Goal: Information Seeking & Learning: Learn about a topic

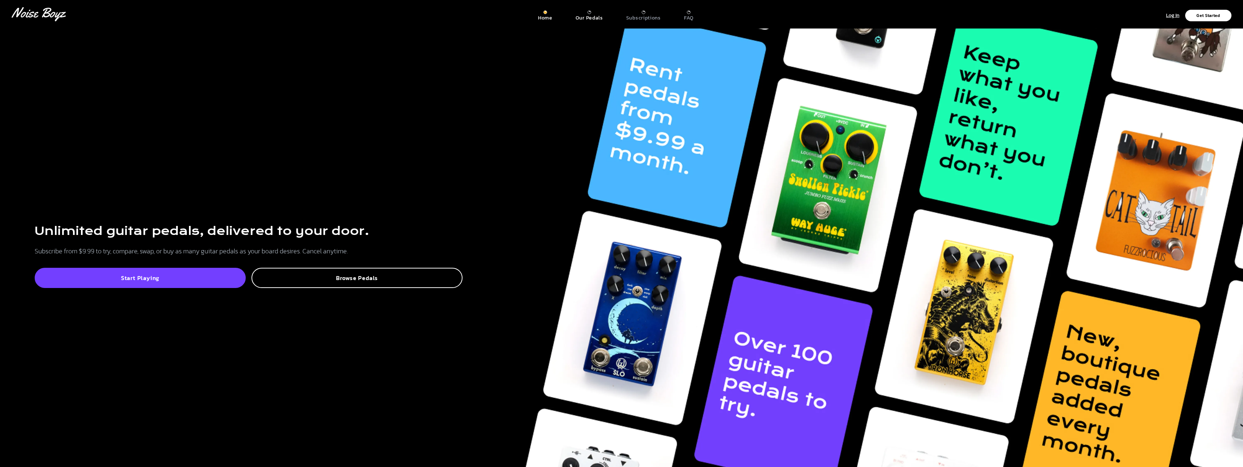
click at [586, 18] on p "Our Pedals" at bounding box center [588, 18] width 27 height 7
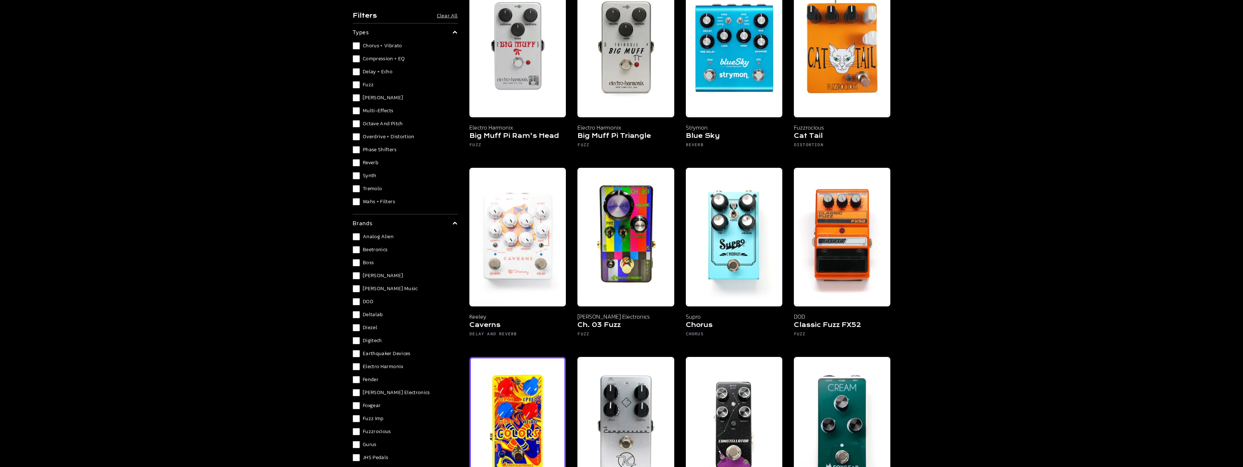
scroll to position [631, 0]
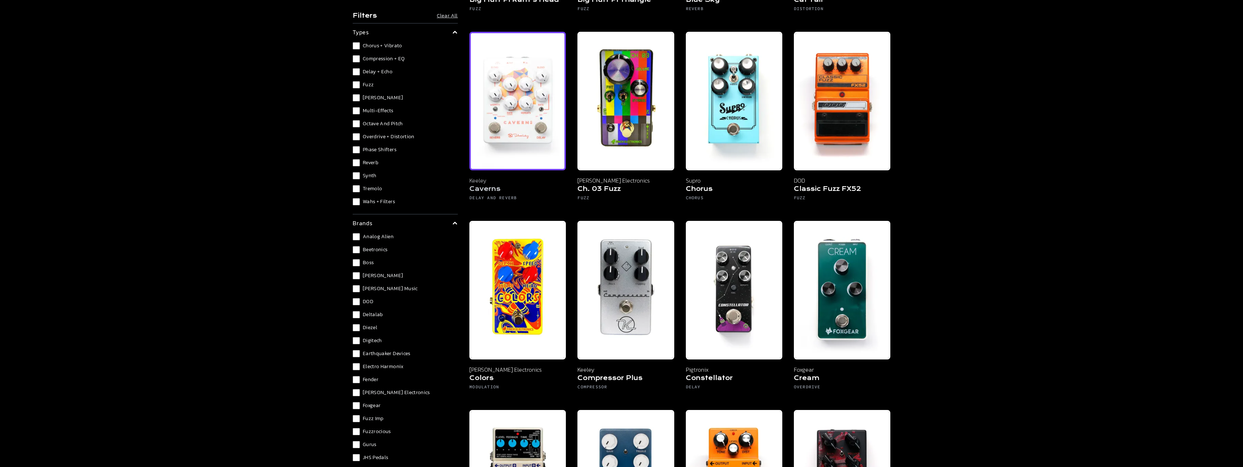
click at [529, 146] on img at bounding box center [517, 101] width 96 height 139
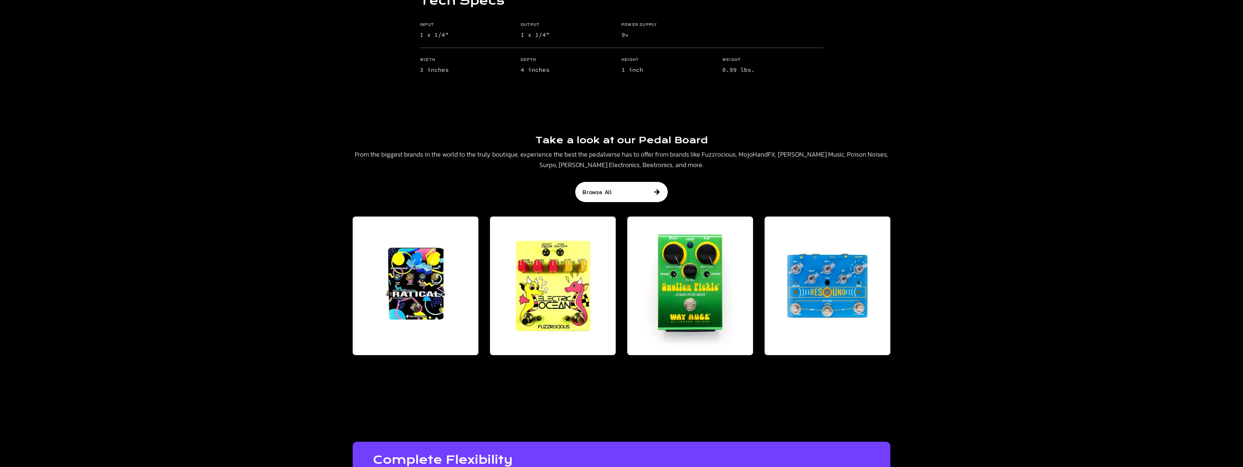
scroll to position [792, 0]
